Goal: Task Accomplishment & Management: Manage account settings

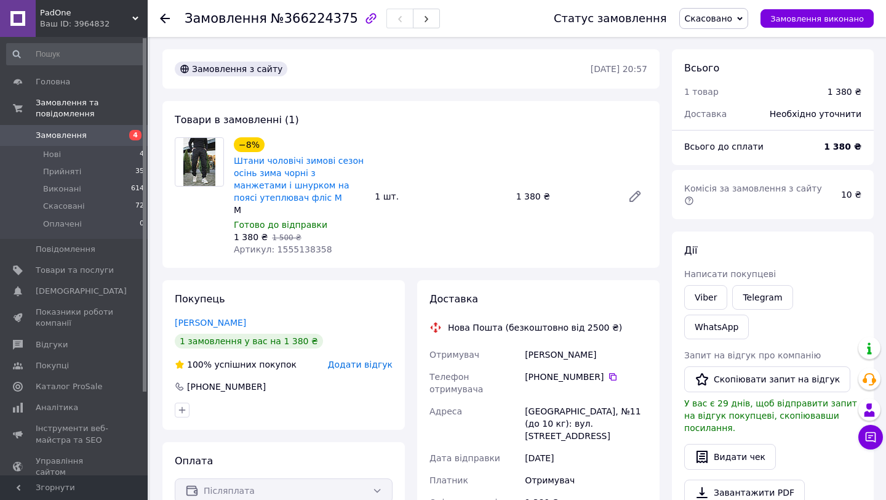
click at [298, 249] on span "Артикул: 1555138358" at bounding box center [283, 249] width 98 height 10
copy span "1555138358"
click at [58, 272] on span "Товари та послуги" at bounding box center [75, 270] width 78 height 11
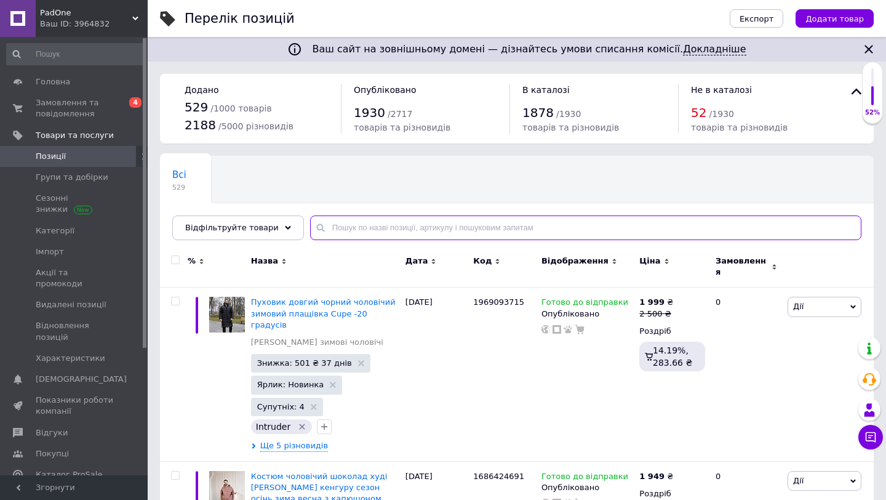
click at [329, 228] on input "text" at bounding box center [586, 227] width 552 height 25
paste input "1555138358"
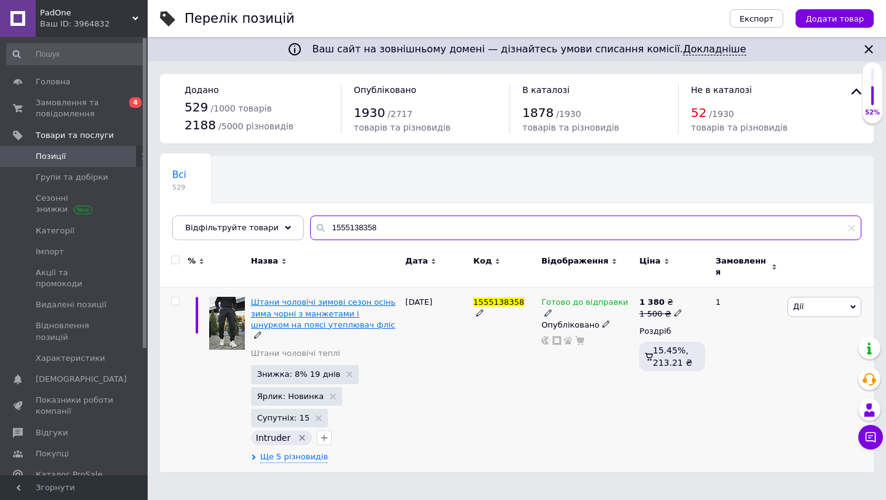
type input "1555138358"
click at [298, 306] on span "Штани чоловічі зимові сезон осінь зима чорні з манжетами і шнурком на поясі уте…" at bounding box center [323, 312] width 145 height 31
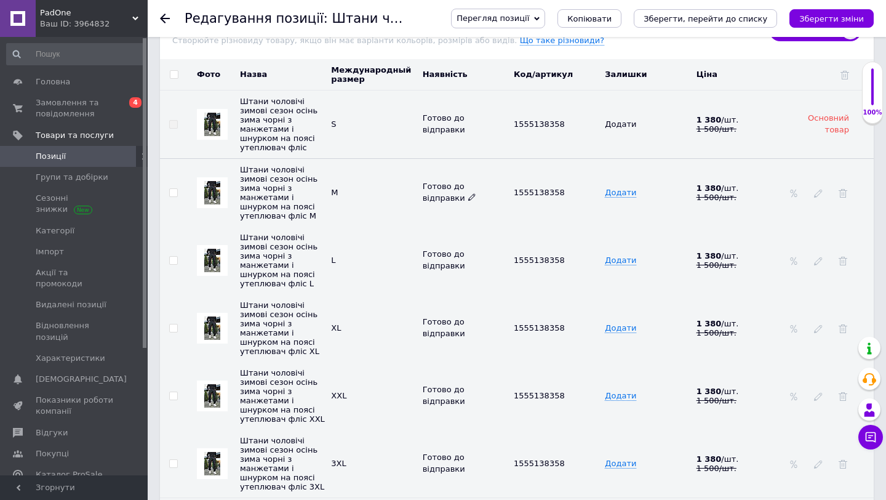
scroll to position [2098, 0]
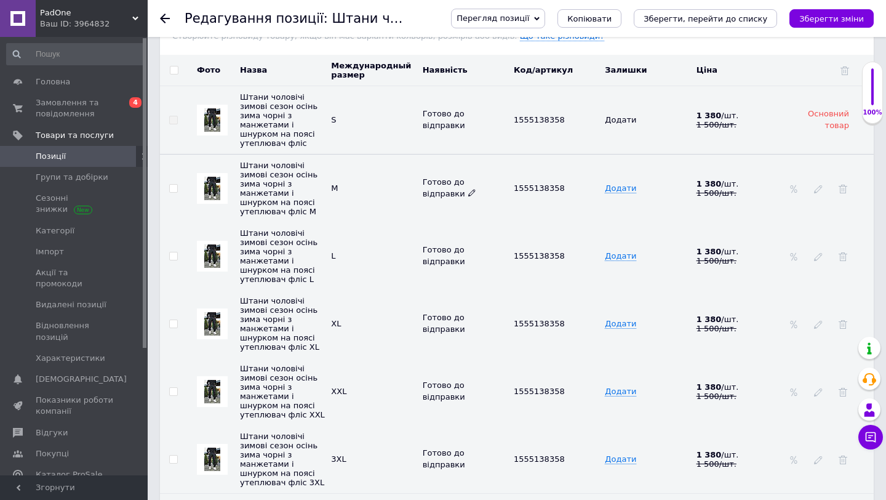
click at [468, 189] on icon at bounding box center [471, 192] width 7 height 7
click at [457, 231] on li "Немає в наявності" at bounding box center [462, 239] width 89 height 17
click at [471, 392] on use at bounding box center [471, 395] width 7 height 7
click at [458, 435] on li "Немає в наявності" at bounding box center [462, 443] width 89 height 17
click at [848, 20] on icon "Зберегти зміни" at bounding box center [832, 18] width 65 height 9
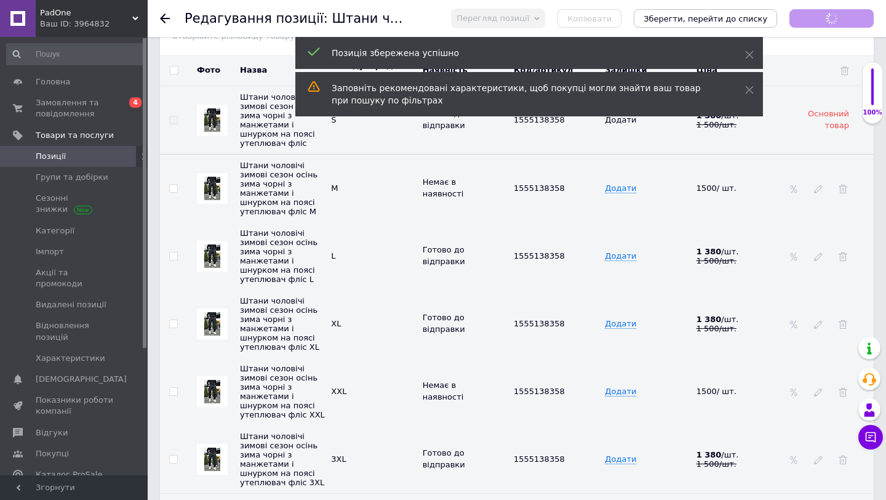
scroll to position [2574, 0]
click at [811, 19] on icon "Зберегти зміни" at bounding box center [832, 18] width 65 height 9
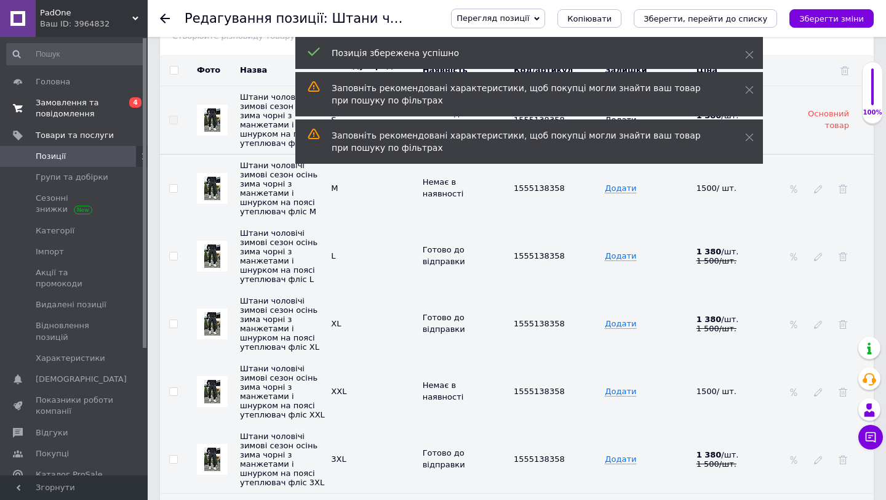
click at [65, 101] on span "Замовлення та повідомлення" at bounding box center [75, 108] width 78 height 22
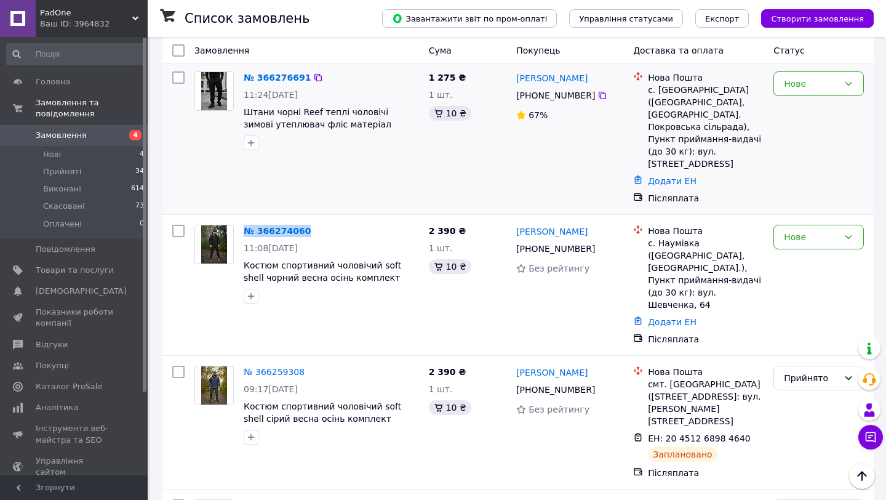
scroll to position [236, 0]
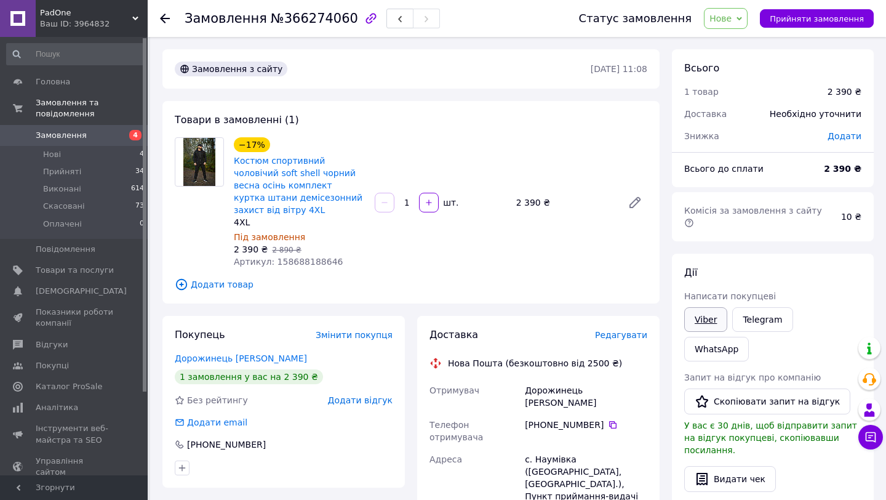
click at [711, 315] on link "Viber" at bounding box center [706, 319] width 43 height 25
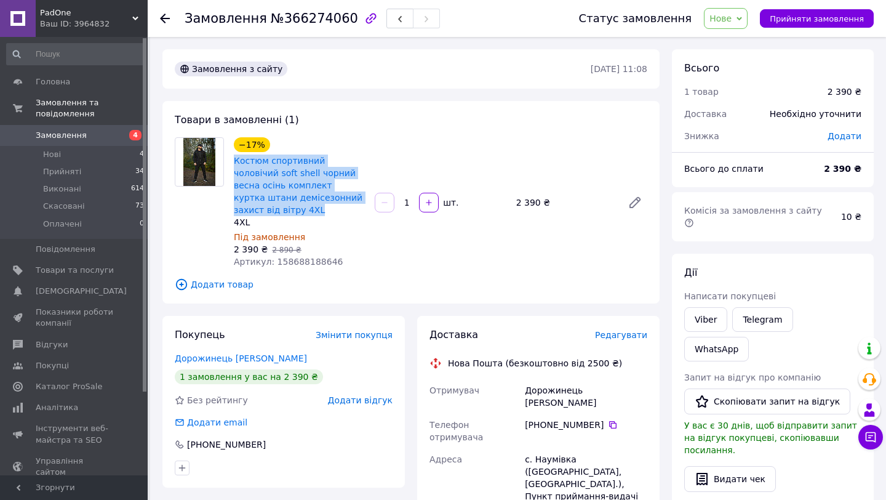
drag, startPoint x: 233, startPoint y: 159, endPoint x: 268, endPoint y: 214, distance: 64.9
click at [268, 214] on div "Костюм спортивний чоловічий soft shell чорний весна осінь комплект куртка штани…" at bounding box center [300, 185] width 134 height 64
copy link "Костюм спортивний чоловічий soft shell чорний весна осінь комплект куртка штани…"
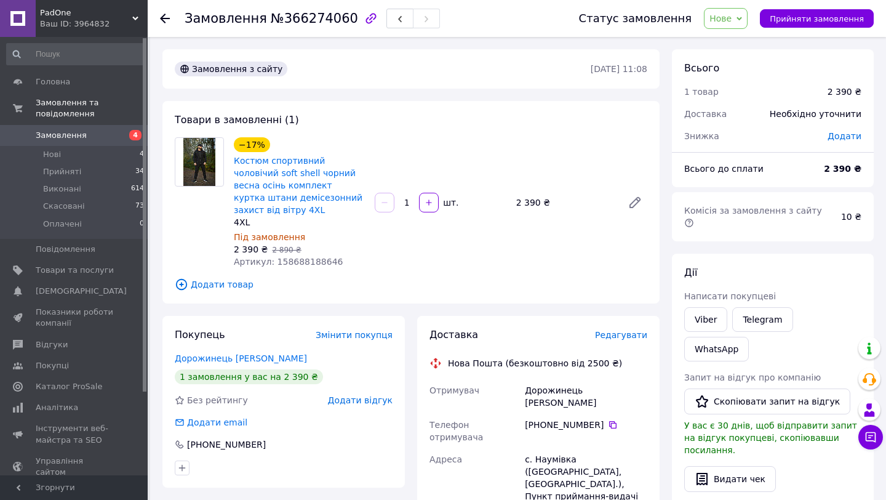
click at [536, 390] on div "Дорожинець Андрій" at bounding box center [586, 396] width 127 height 34
copy div "Дорожинець Андрій"
click at [731, 23] on span "Нове" at bounding box center [726, 18] width 44 height 21
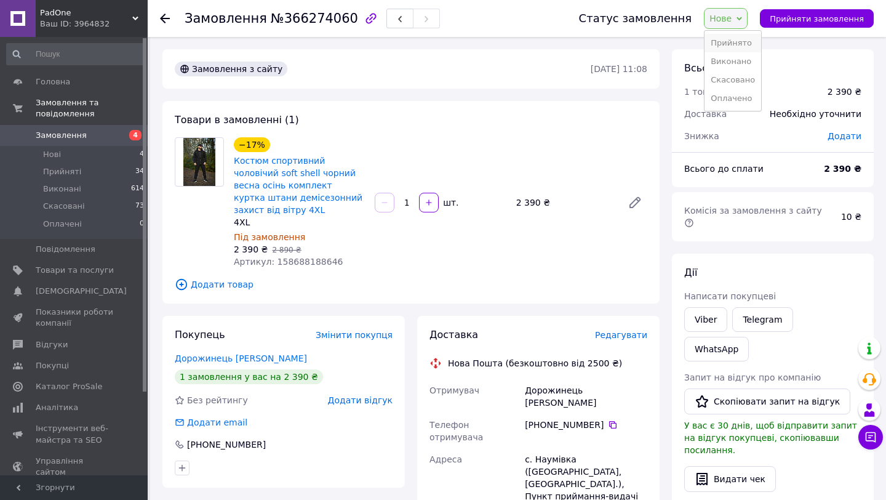
click at [729, 46] on li "Прийнято" at bounding box center [733, 43] width 57 height 18
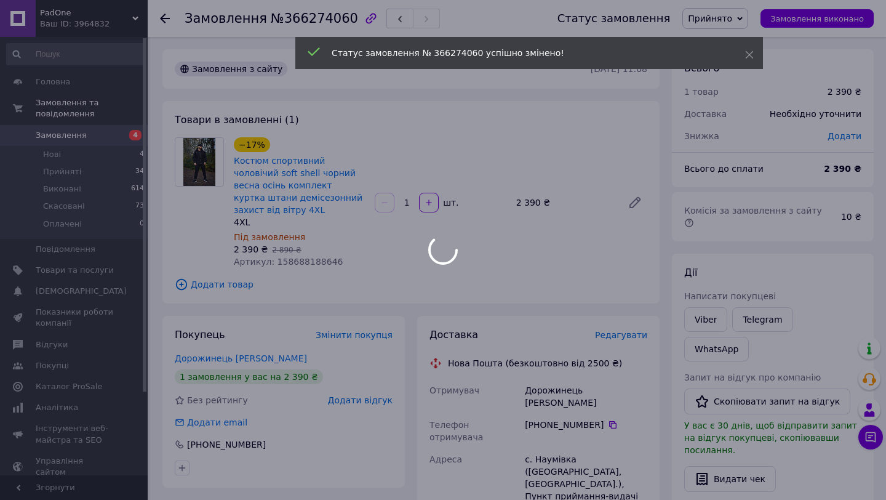
click at [308, 263] on span "Артикул: 158688188646" at bounding box center [288, 262] width 109 height 10
click at [308, 263] on div at bounding box center [443, 250] width 886 height 500
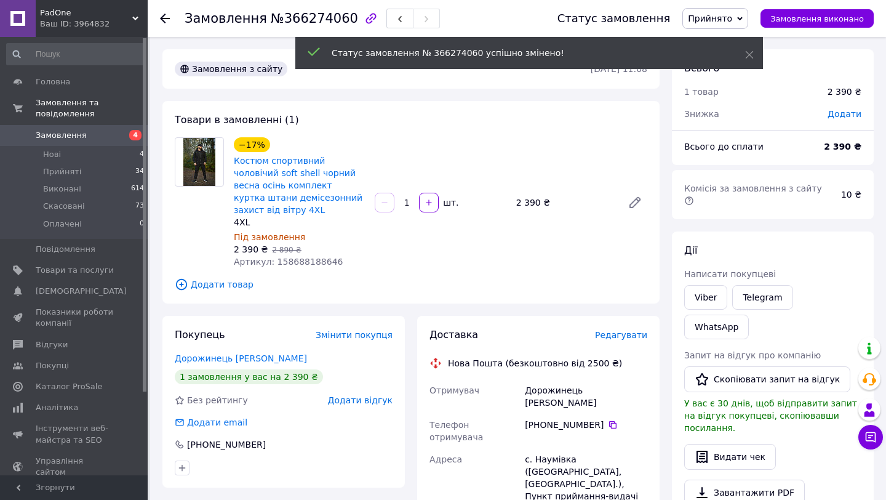
click at [308, 262] on span "Артикул: 158688188646" at bounding box center [288, 262] width 109 height 10
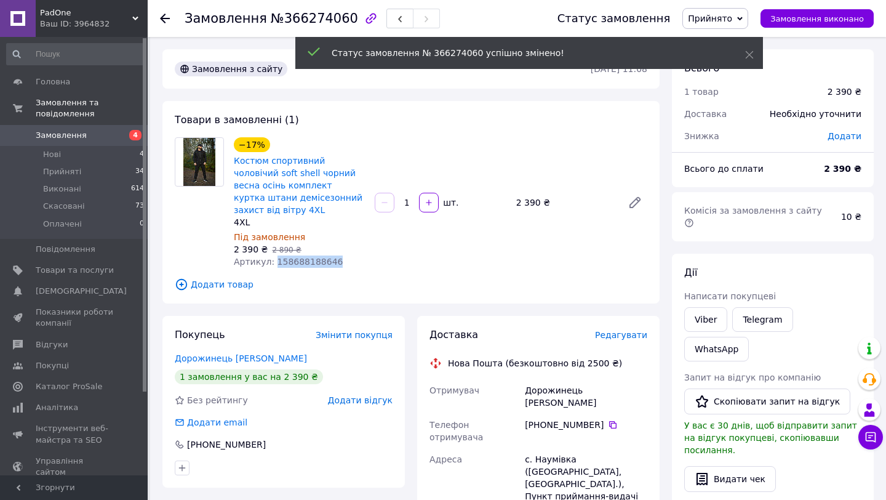
copy span "158688188646"
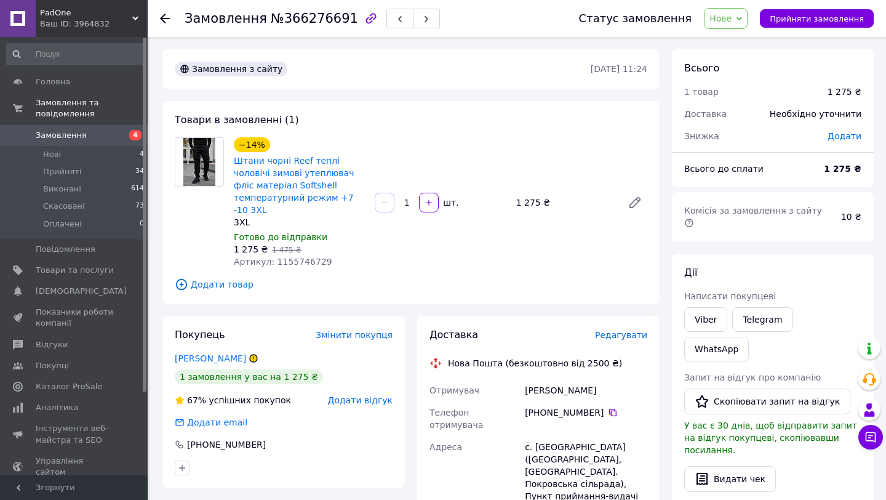
click at [552, 388] on div "[PERSON_NAME]" at bounding box center [586, 390] width 127 height 22
click at [552, 388] on div "Сулима Нина" at bounding box center [586, 390] width 127 height 22
copy div "Сулима Нина"
click at [310, 257] on span "Артикул: 1155746729" at bounding box center [283, 262] width 98 height 10
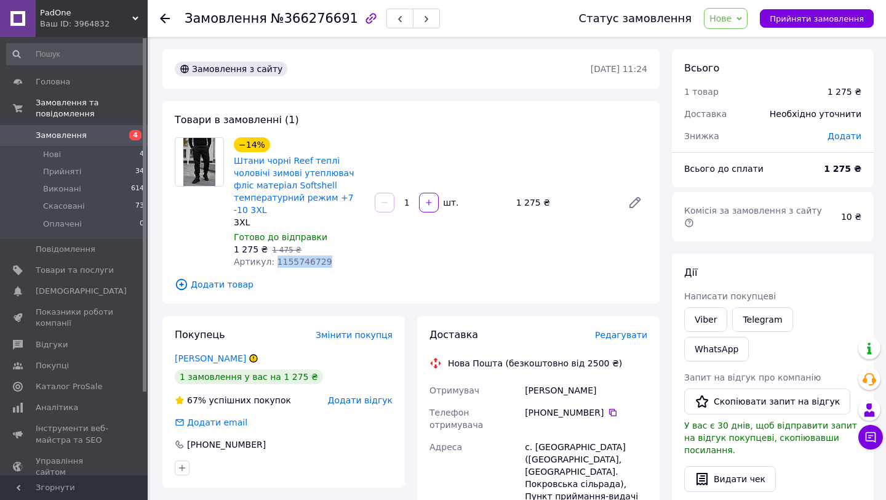
click at [310, 257] on span "Артикул: 1155746729" at bounding box center [283, 262] width 98 height 10
copy span "1155746729"
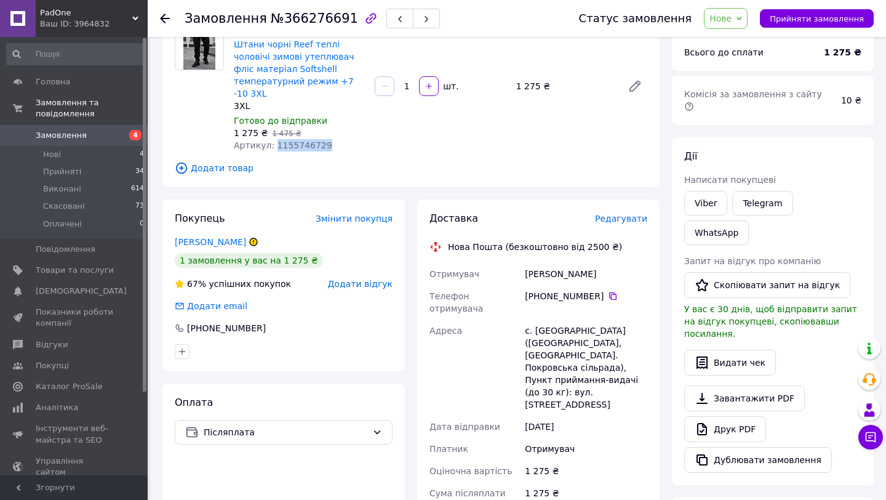
scroll to position [158, 0]
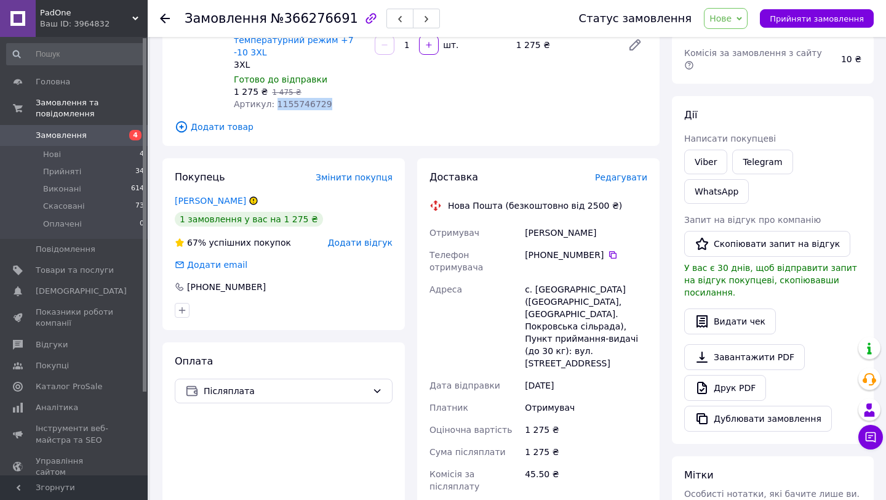
click at [732, 15] on span "Нове" at bounding box center [721, 19] width 22 height 10
click at [728, 45] on li "Прийнято" at bounding box center [733, 43] width 57 height 18
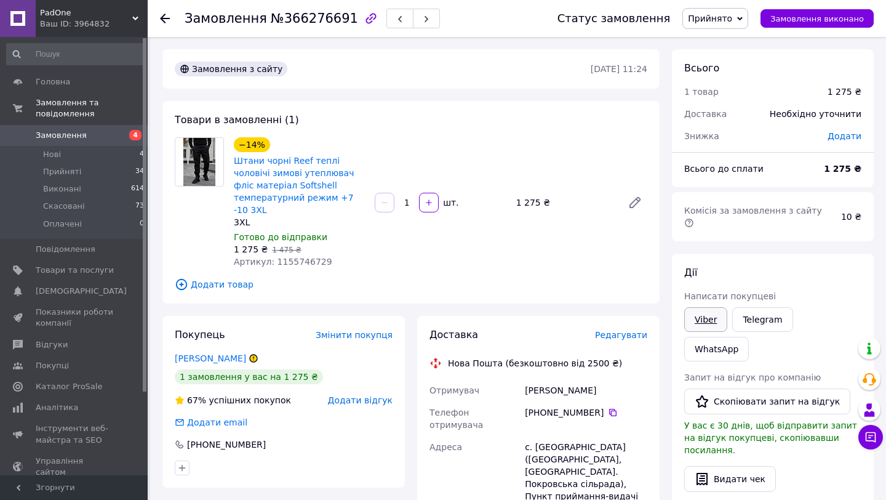
click at [703, 310] on link "Viber" at bounding box center [706, 319] width 43 height 25
click at [756, 307] on link "Telegram" at bounding box center [763, 319] width 60 height 25
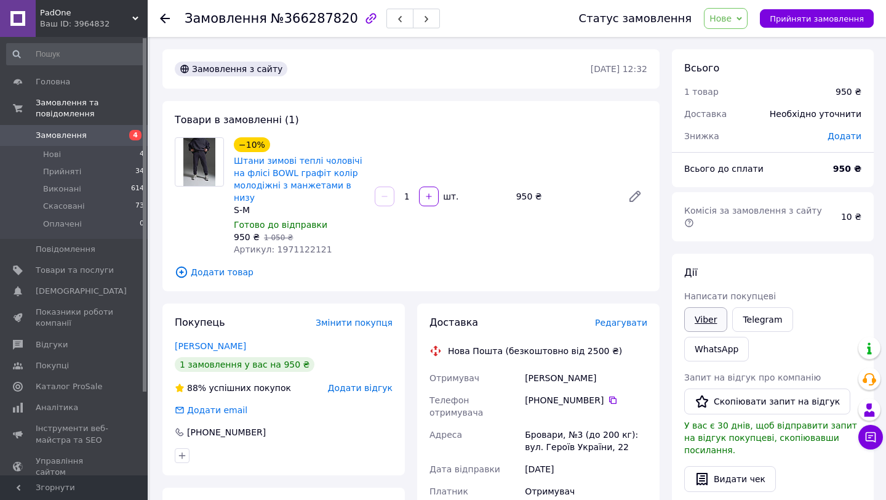
click at [707, 313] on link "Viber" at bounding box center [706, 319] width 43 height 25
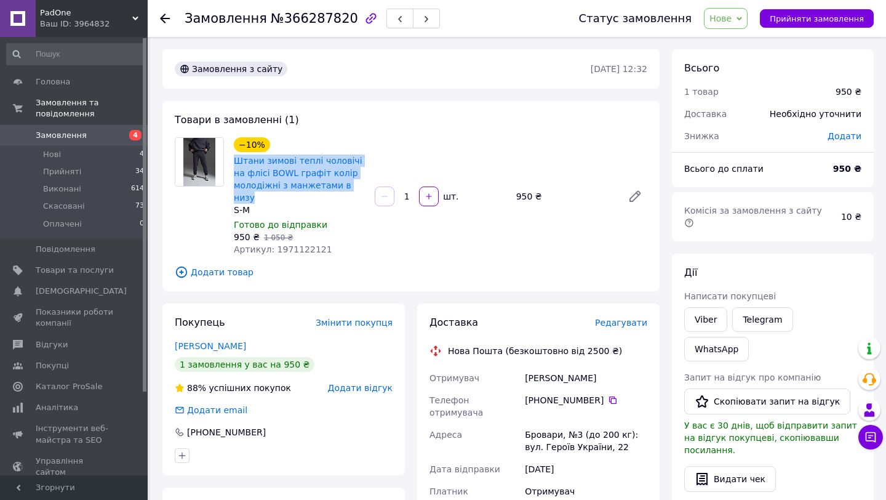
drag, startPoint x: 231, startPoint y: 159, endPoint x: 367, endPoint y: 188, distance: 139.7
click at [368, 188] on div "−10% Штани зимові теплі чоловічі на флісі BOWL графіт колір молодіжні з манжета…" at bounding box center [299, 196] width 141 height 123
copy link "Штани зимові теплі чоловічі на флісі BOWL графіт колір молодіжні з манжетами в …"
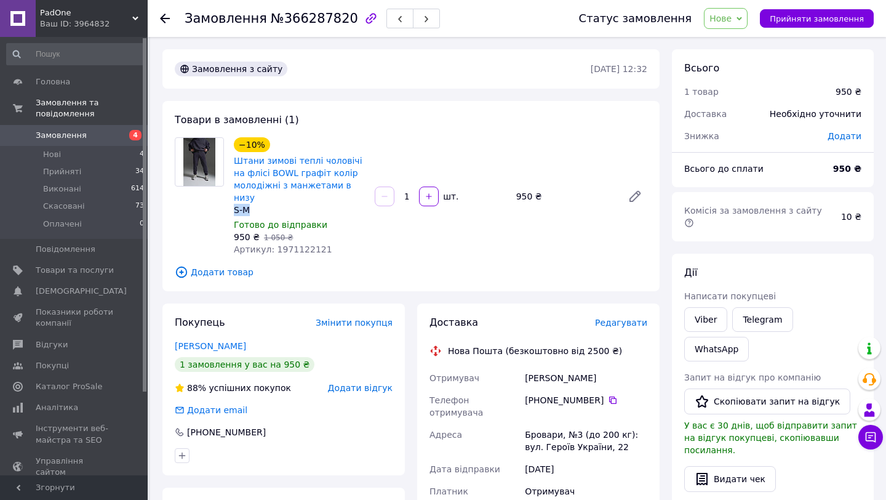
drag, startPoint x: 250, startPoint y: 199, endPoint x: 235, endPoint y: 199, distance: 15.4
click at [235, 204] on div "S-M" at bounding box center [299, 210] width 131 height 12
copy div "S-M"
click at [550, 367] on div "Черненко Анна" at bounding box center [586, 378] width 127 height 22
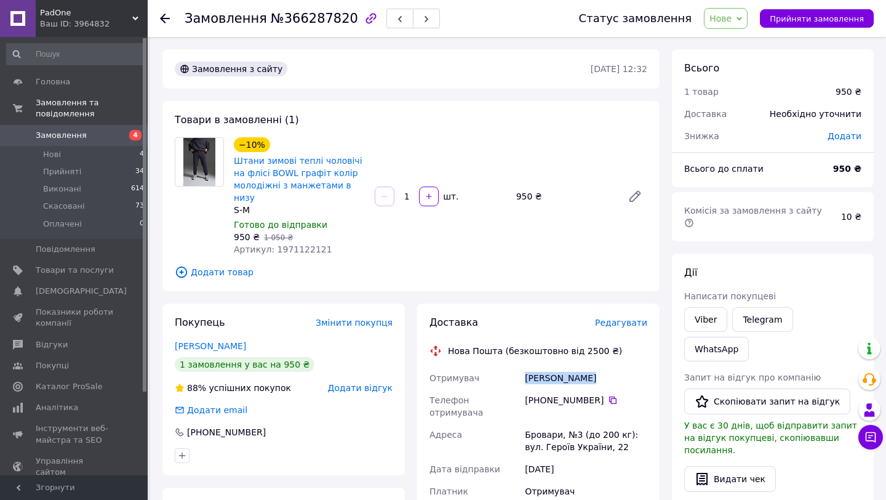
click at [550, 367] on div "Черненко Анна" at bounding box center [586, 378] width 127 height 22
copy div "Черненко Анна"
click at [303, 244] on span "Артикул: 1971122121" at bounding box center [283, 249] width 98 height 10
copy span "1971122121"
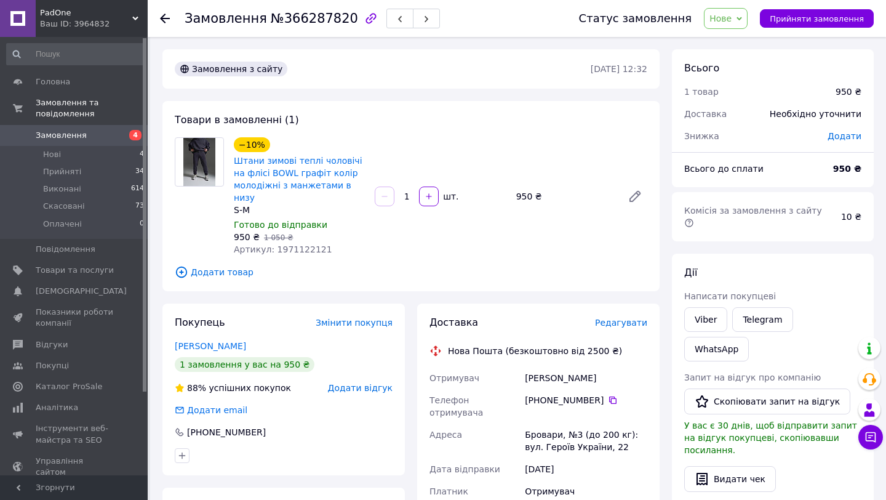
click at [552, 367] on div "Черненко Анна" at bounding box center [586, 378] width 127 height 22
copy div "Черненко Анна"
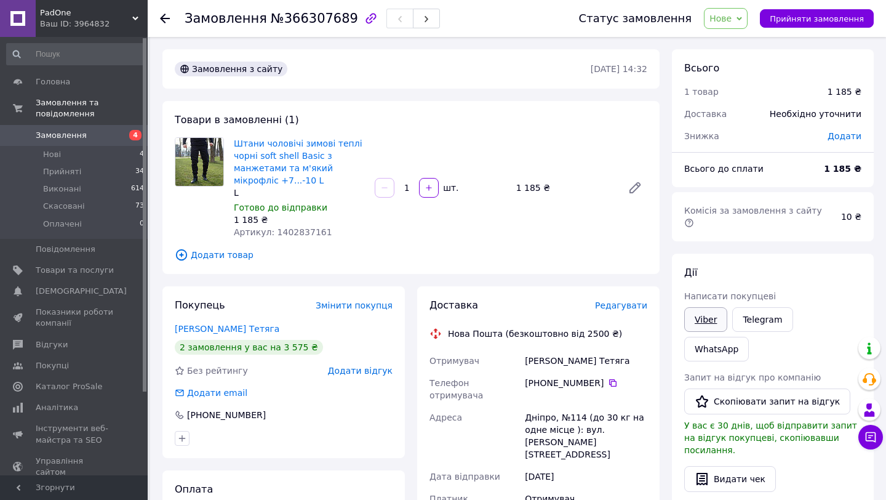
click at [702, 311] on link "Viber" at bounding box center [706, 319] width 43 height 25
drag, startPoint x: 596, startPoint y: 361, endPoint x: 527, endPoint y: 361, distance: 68.9
click at [527, 361] on div "[PERSON_NAME] Тетяга" at bounding box center [586, 361] width 127 height 22
copy div "[PERSON_NAME] Тетяга"
click at [735, 24] on span "Нове" at bounding box center [726, 18] width 44 height 21
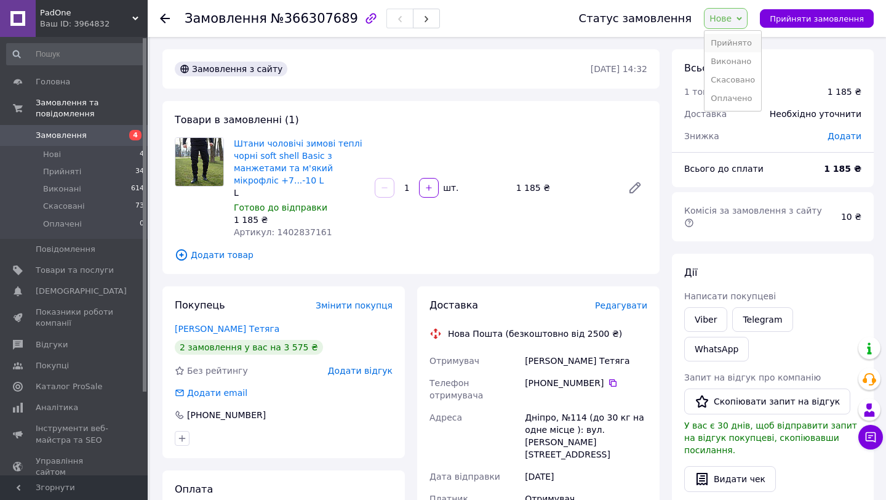
click at [734, 47] on li "Прийнято" at bounding box center [733, 43] width 57 height 18
click at [294, 231] on span "Артикул: 1402837161" at bounding box center [283, 232] width 98 height 10
copy span "1402837161"
click at [543, 363] on div "[PERSON_NAME] Тетяга" at bounding box center [586, 361] width 127 height 22
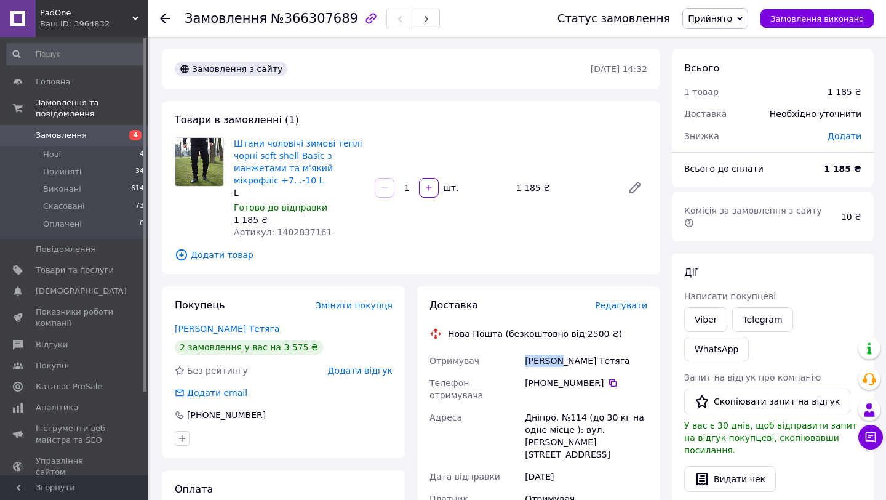
click at [543, 363] on div "[PERSON_NAME] Тетяга" at bounding box center [586, 361] width 127 height 22
copy div "[PERSON_NAME] Тетяга"
click at [608, 382] on icon at bounding box center [613, 383] width 10 height 10
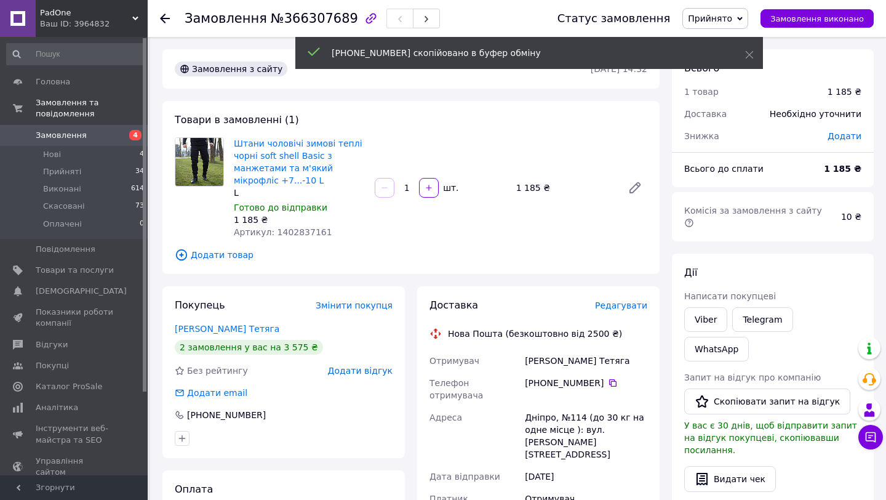
click at [532, 406] on div "Дніпро, №114 (до 30 кг на одне місце ): вул. [PERSON_NAME][STREET_ADDRESS]" at bounding box center [586, 435] width 127 height 59
copy div "Дніпро"
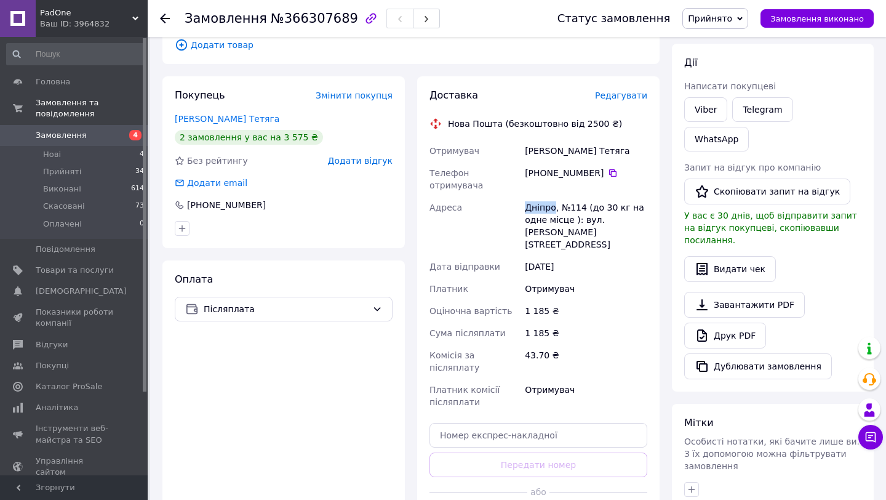
scroll to position [219, 0]
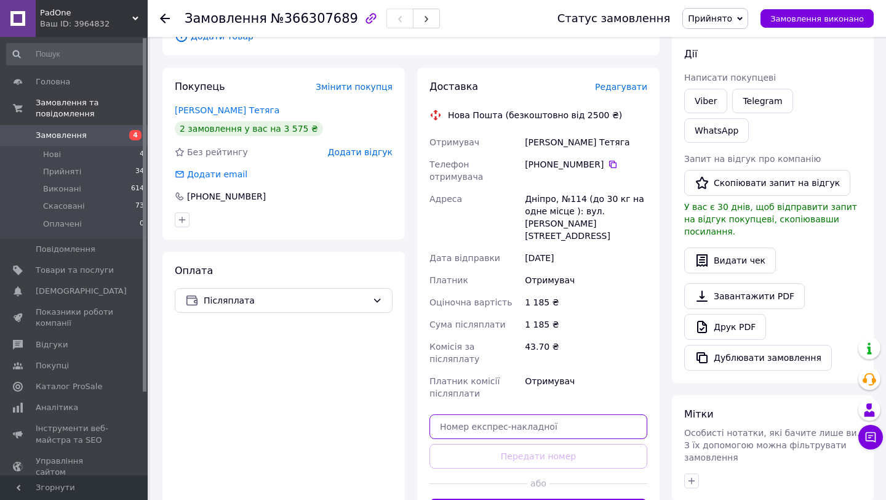
click at [486, 414] on input "text" at bounding box center [539, 426] width 218 height 25
paste input "20451269176436"
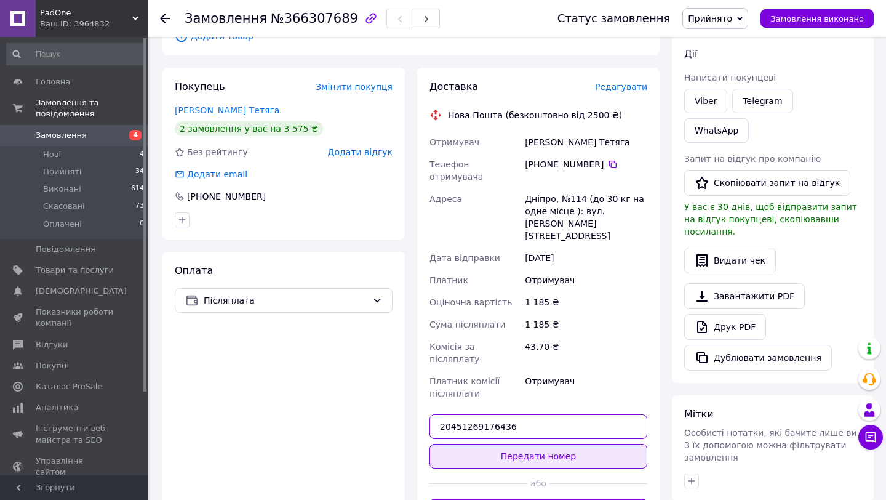
type input "20451269176436"
click at [489, 444] on button "Передати номер" at bounding box center [539, 456] width 218 height 25
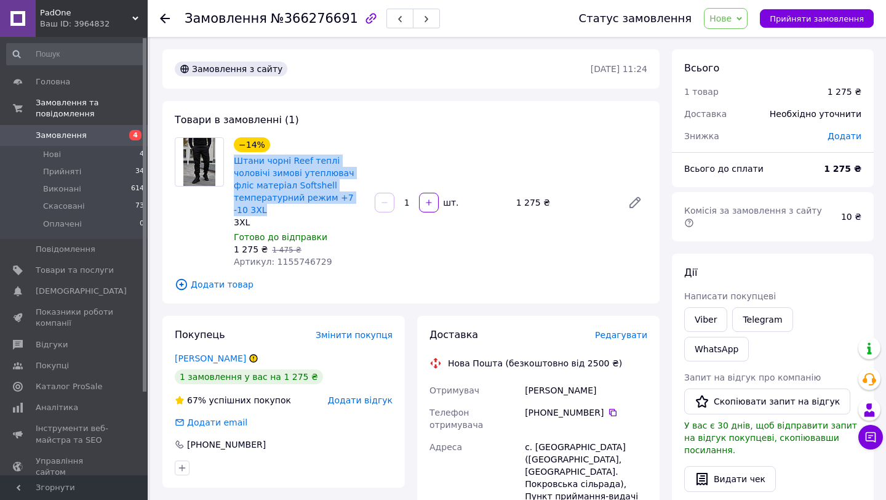
drag, startPoint x: 233, startPoint y: 161, endPoint x: 326, endPoint y: 205, distance: 102.2
click at [326, 205] on div "Штани чорні Reef теплі чоловічі зимові утеплювач фліс матеріал Softshell темпер…" at bounding box center [300, 185] width 134 height 64
copy link "Штани чорні Reef теплі чоловічі зимові утеплювач фліс матеріал Softshell темпер…"
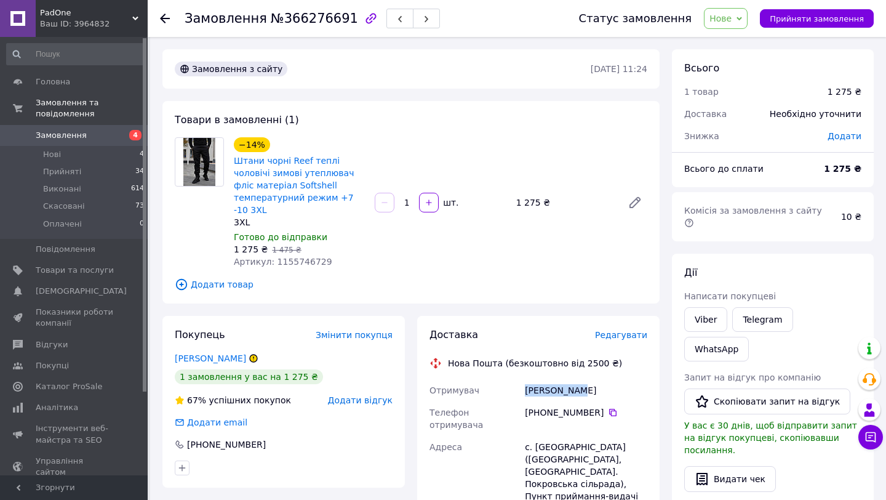
drag, startPoint x: 587, startPoint y: 392, endPoint x: 509, endPoint y: 391, distance: 77.6
copy div "Отримувач Сулима Нина"
